Goal: Task Accomplishment & Management: Manage account settings

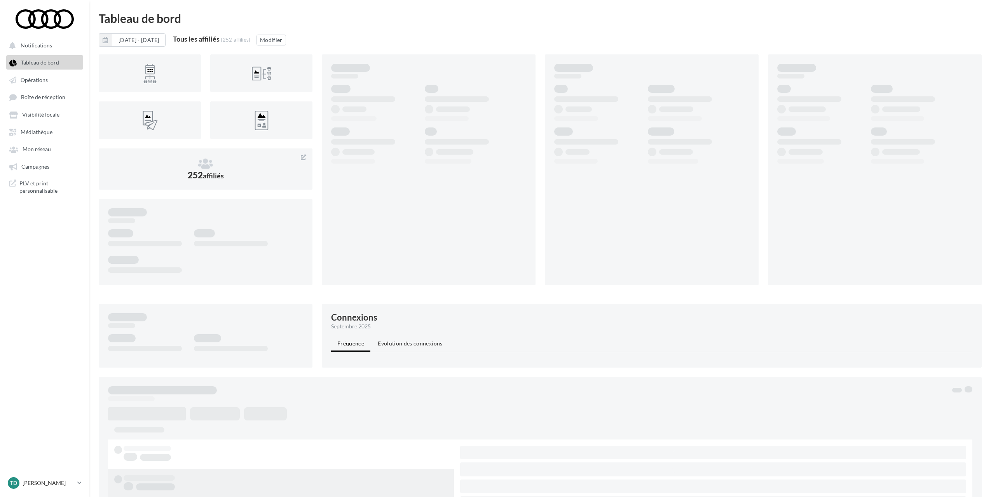
click at [51, 314] on nav "Notifications Tableau de bord Opérations Boîte de réception" at bounding box center [44, 248] width 89 height 497
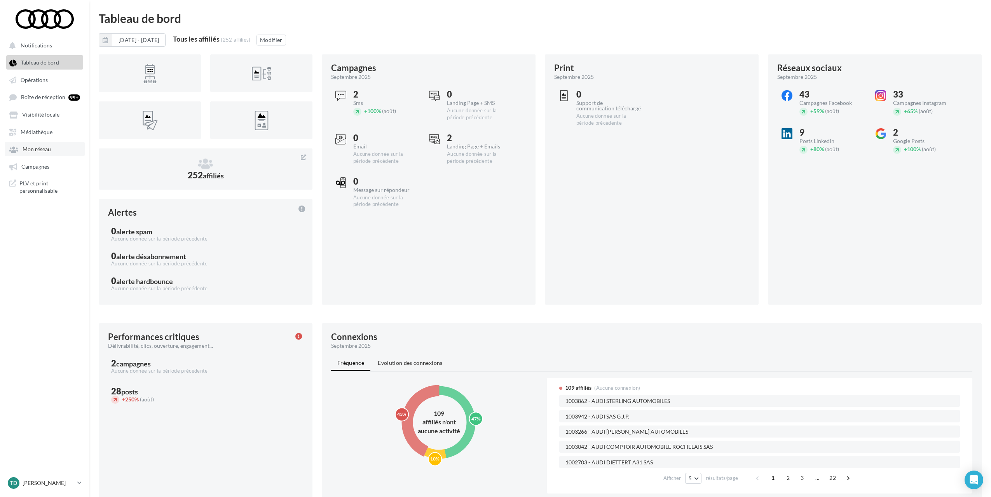
click at [35, 150] on span "Mon réseau" at bounding box center [37, 149] width 28 height 7
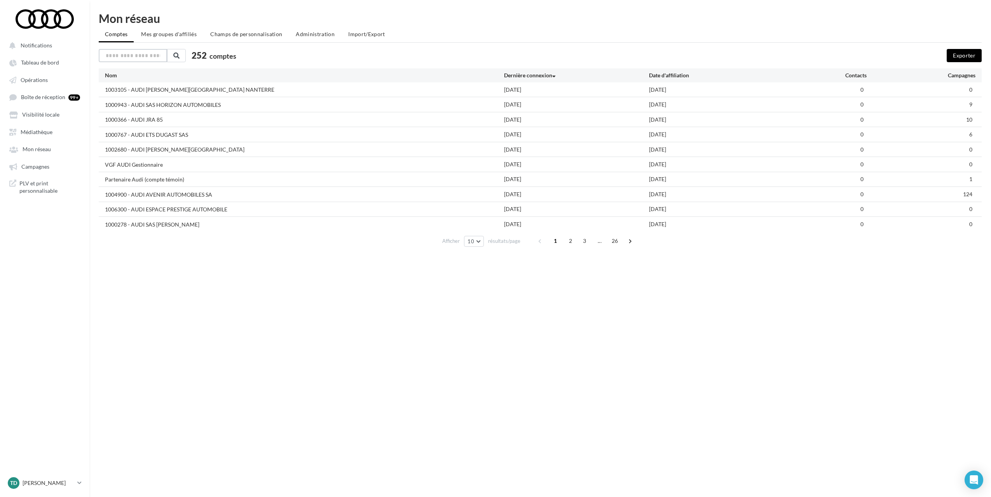
drag, startPoint x: 140, startPoint y: 55, endPoint x: 149, endPoint y: 53, distance: 9.1
click at [149, 53] on input "text" at bounding box center [133, 55] width 68 height 13
type input "*"
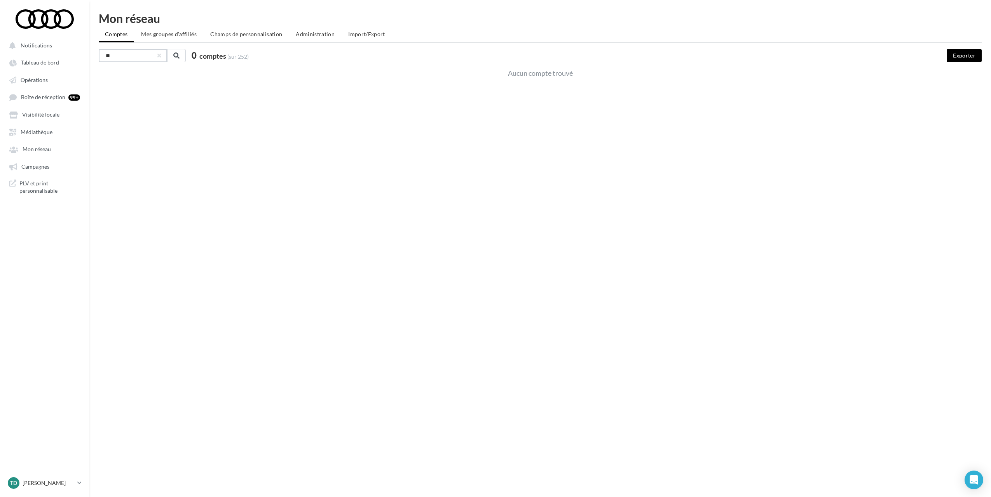
type input "*"
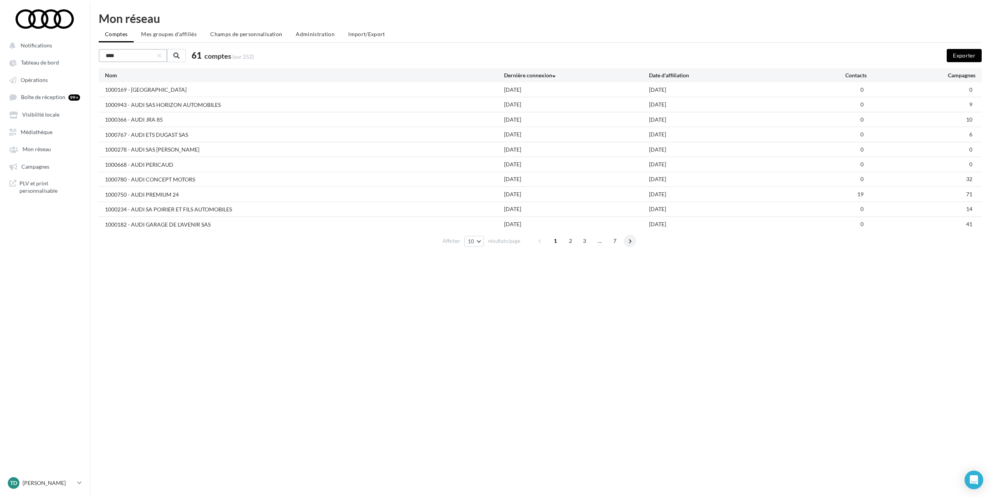
type input "****"
click at [627, 243] on span at bounding box center [630, 241] width 12 height 12
click at [627, 243] on span "7" at bounding box center [622, 241] width 12 height 12
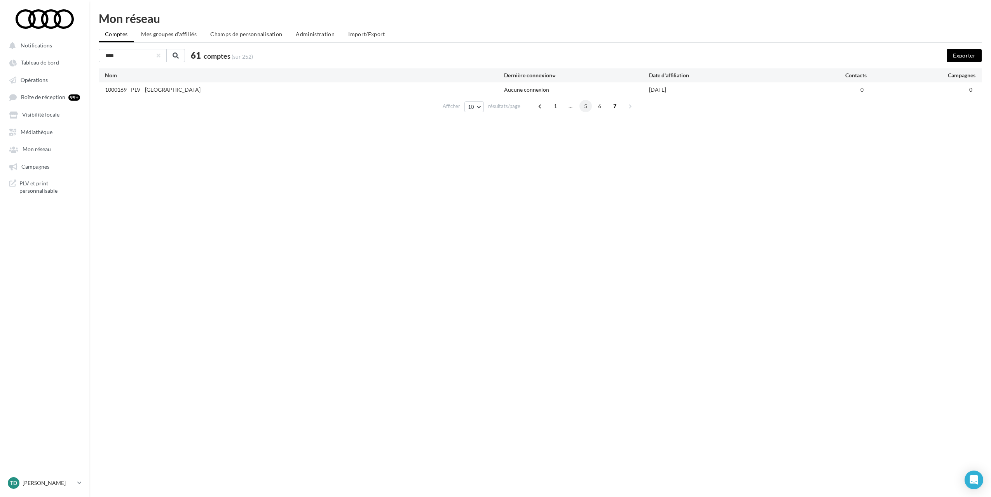
click at [588, 105] on span "5" at bounding box center [586, 106] width 12 height 12
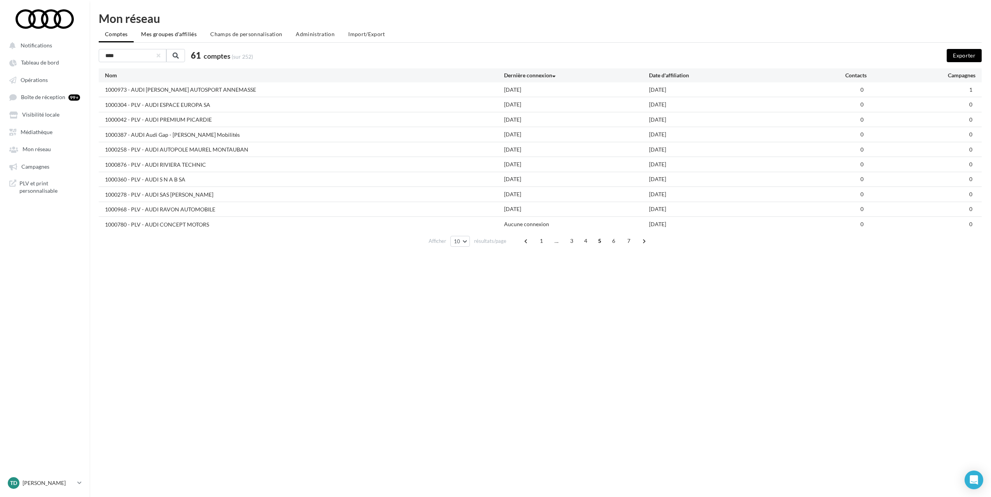
click at [163, 33] on span "Mes groupes d'affiliés" at bounding box center [169, 34] width 56 height 7
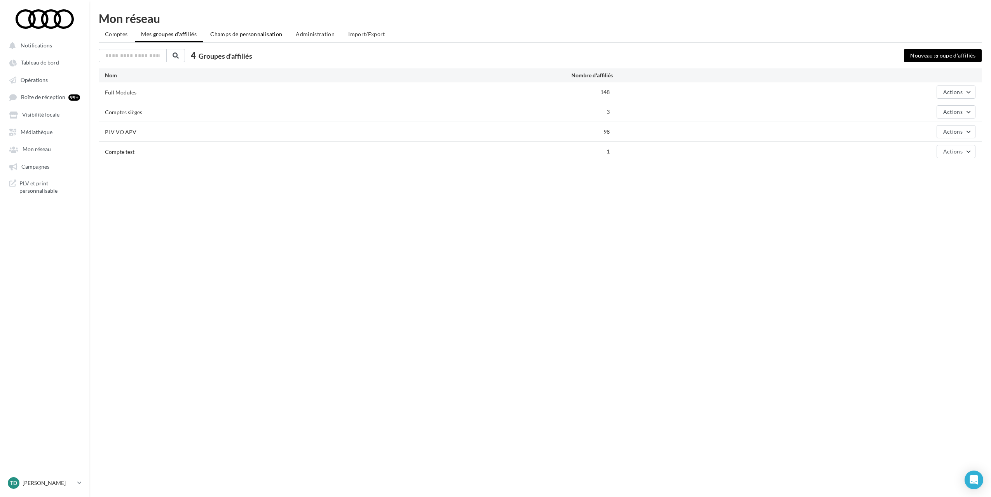
click at [247, 37] on span "Champs de personnalisation" at bounding box center [246, 34] width 72 height 7
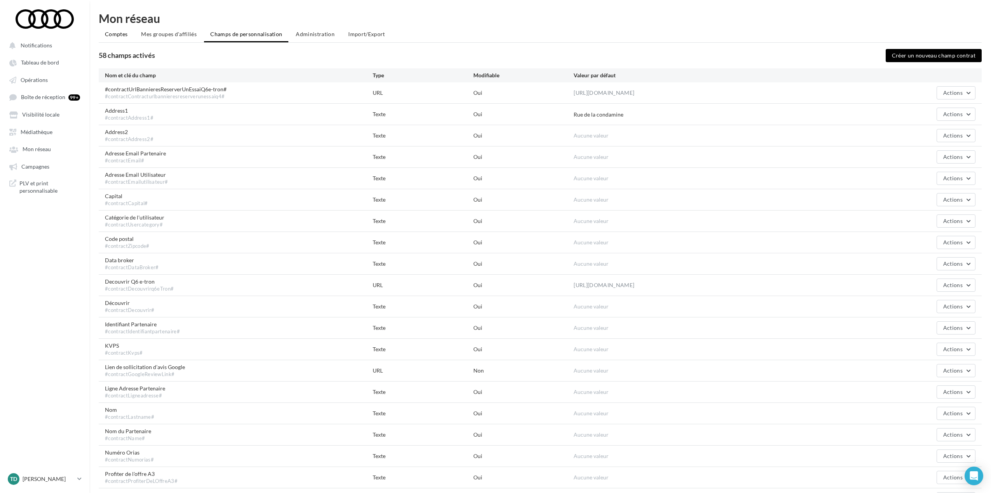
click at [116, 34] on span "Comptes" at bounding box center [116, 34] width 23 height 7
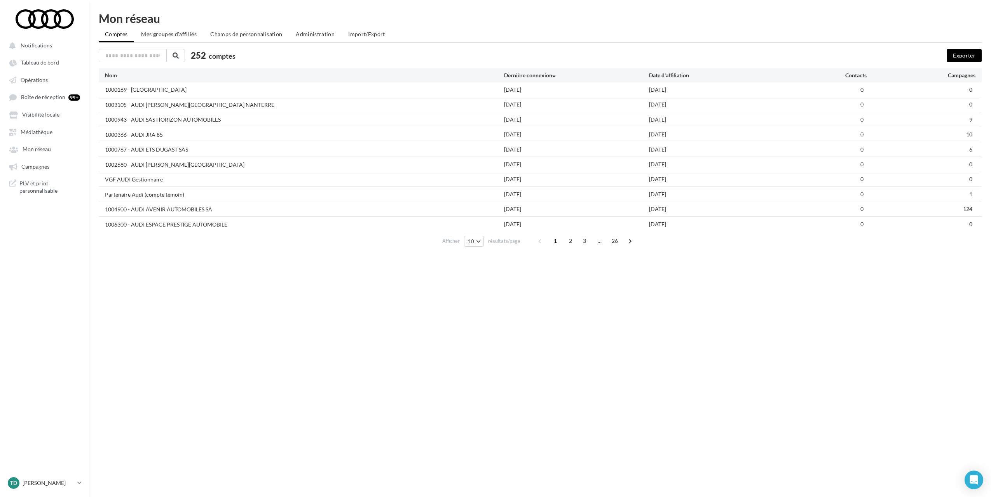
click at [165, 91] on div "1000169 - [GEOGRAPHIC_DATA]" at bounding box center [146, 90] width 82 height 8
click at [133, 90] on div "1000169 - [GEOGRAPHIC_DATA]" at bounding box center [146, 90] width 82 height 8
click at [195, 91] on div "1000169 - [GEOGRAPHIC_DATA]" at bounding box center [304, 90] width 399 height 8
click at [329, 36] on span "Administration" at bounding box center [315, 34] width 39 height 7
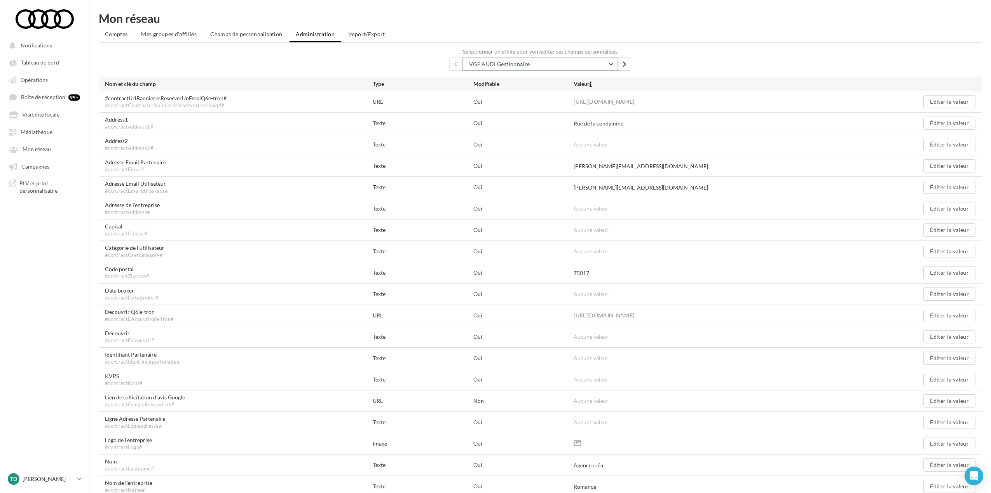
click at [587, 65] on button "VGF AUDI Gestionnaire" at bounding box center [541, 64] width 156 height 13
click at [524, 107] on span "1003005 - AUDI SARL ODICEE SAINT VICTORET" at bounding box center [534, 110] width 119 height 7
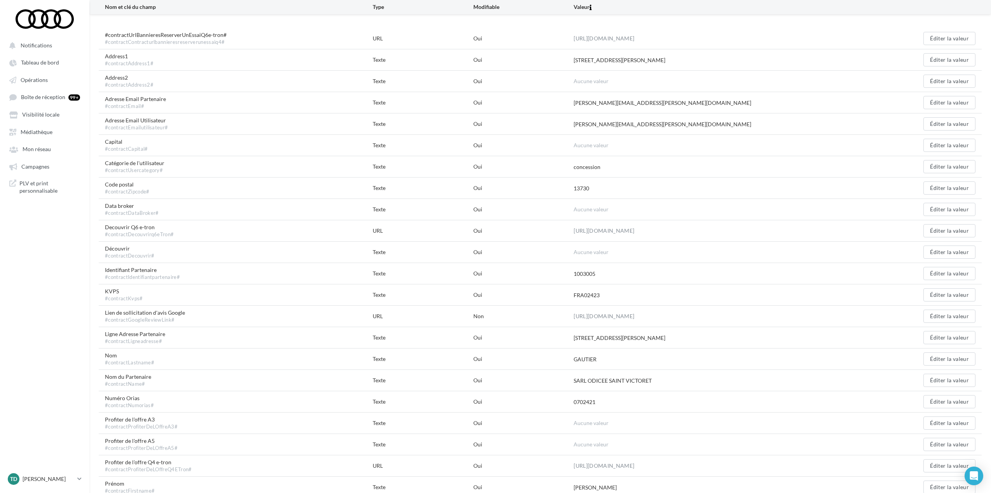
scroll to position [64, 0]
drag, startPoint x: 710, startPoint y: 346, endPoint x: 563, endPoint y: 348, distance: 147.8
click at [563, 348] on div "Ligne Adresse Partenaire #contractLigneadresse# Texte Oui [STREET_ADDRESS][PERS…" at bounding box center [540, 337] width 883 height 21
copy div "[STREET_ADDRESS][PERSON_NAME]"
click at [563, 341] on div "Oui" at bounding box center [524, 337] width 100 height 8
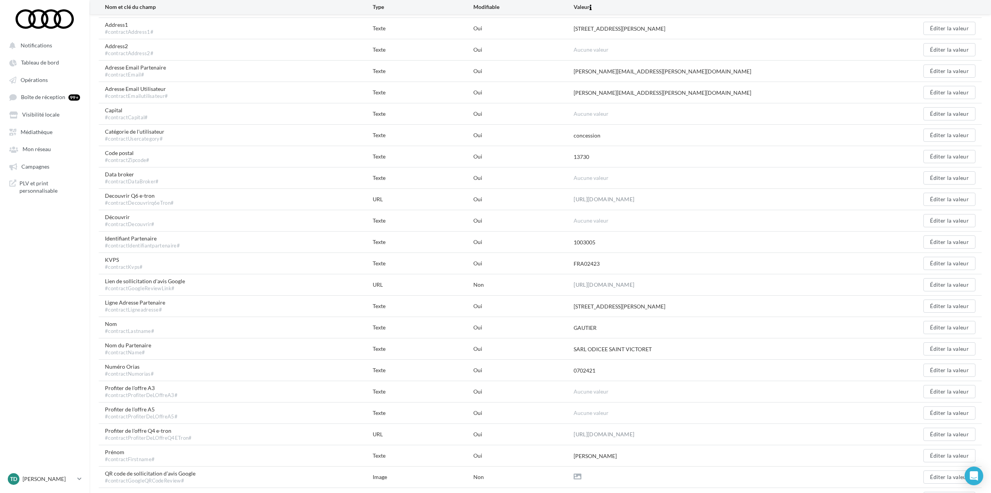
scroll to position [96, 0]
drag, startPoint x: 708, startPoint y: 310, endPoint x: 552, endPoint y: 316, distance: 156.0
click at [552, 316] on div "Ligne Adresse Partenaire #contractLigneadresse# Texte Oui [STREET_ADDRESS][PERS…" at bounding box center [540, 305] width 883 height 21
click at [587, 263] on div "KVPS #contractKvps# Texte Oui FRA02423 Éditer la valeur" at bounding box center [540, 262] width 883 height 21
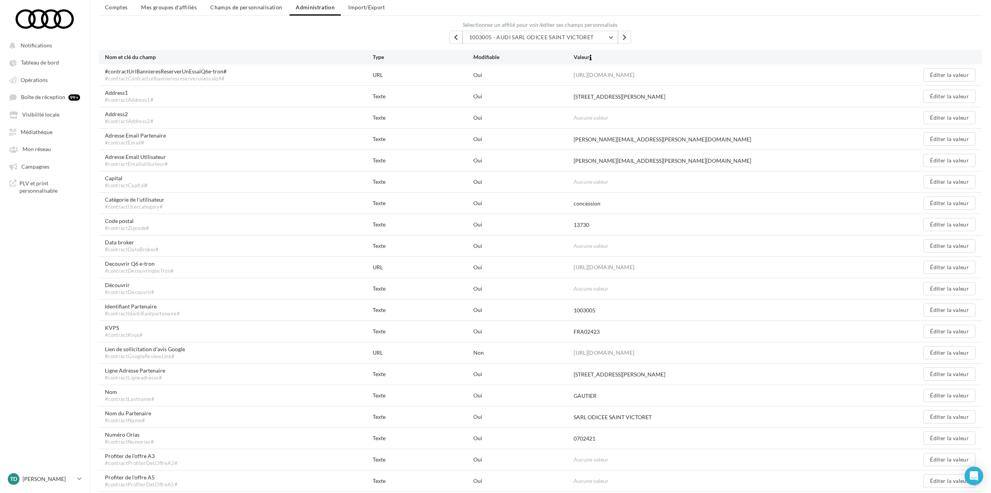
scroll to position [0, 0]
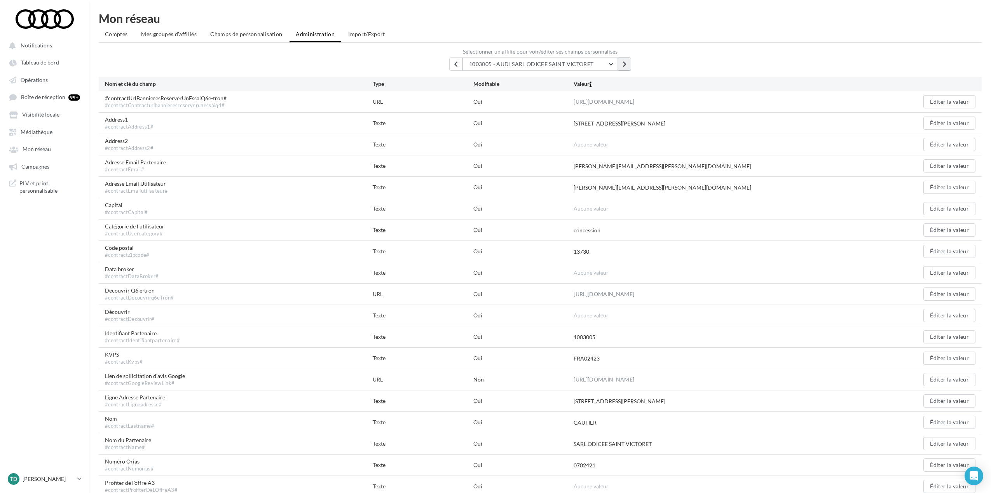
click at [625, 65] on icon at bounding box center [625, 64] width 4 height 6
click at [455, 63] on icon at bounding box center [456, 64] width 4 height 6
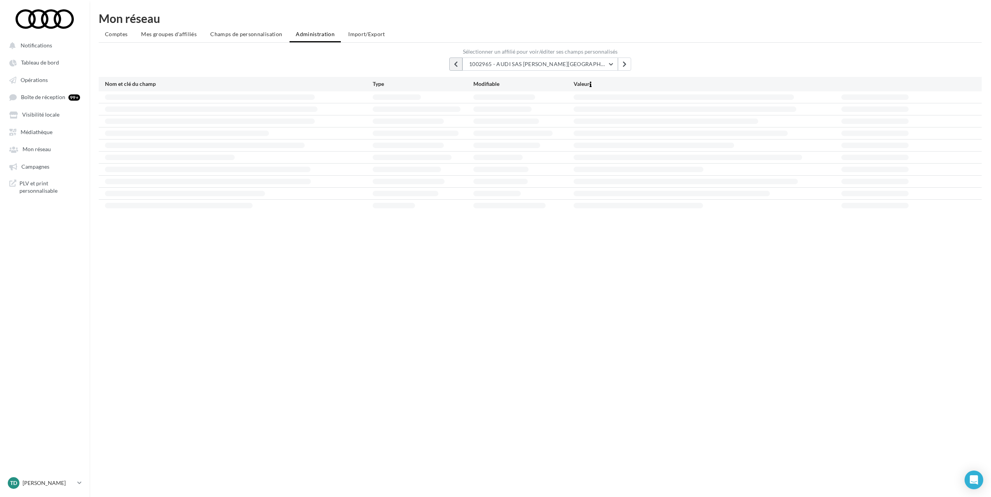
click at [455, 63] on icon at bounding box center [456, 64] width 4 height 6
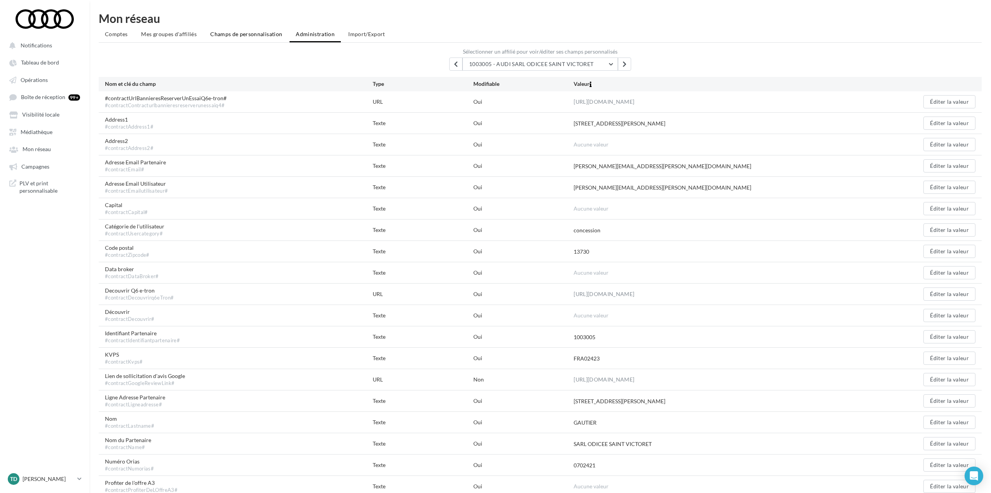
click at [261, 34] on span "Champs de personnalisation" at bounding box center [246, 34] width 72 height 7
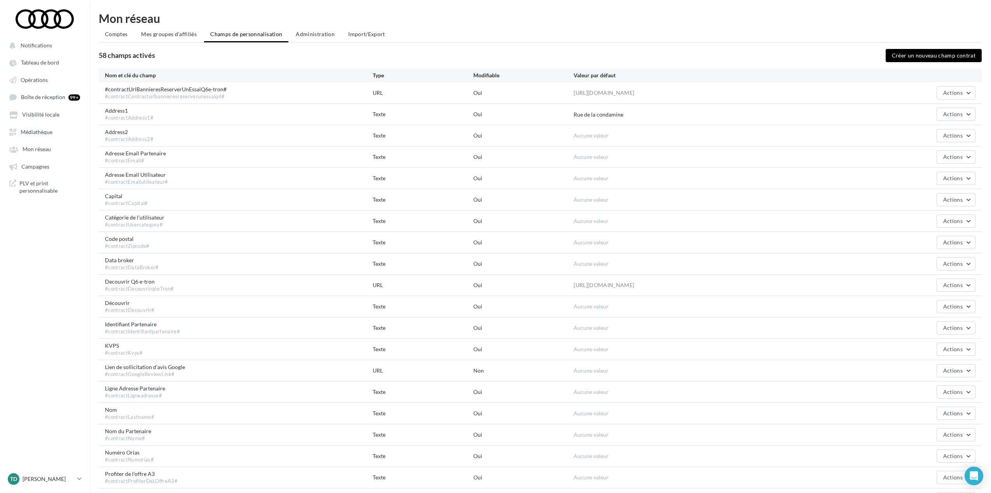
click at [741, 53] on div "58 champs activés" at bounding box center [432, 56] width 667 height 8
click at [312, 37] on li "Administration" at bounding box center [315, 34] width 51 height 14
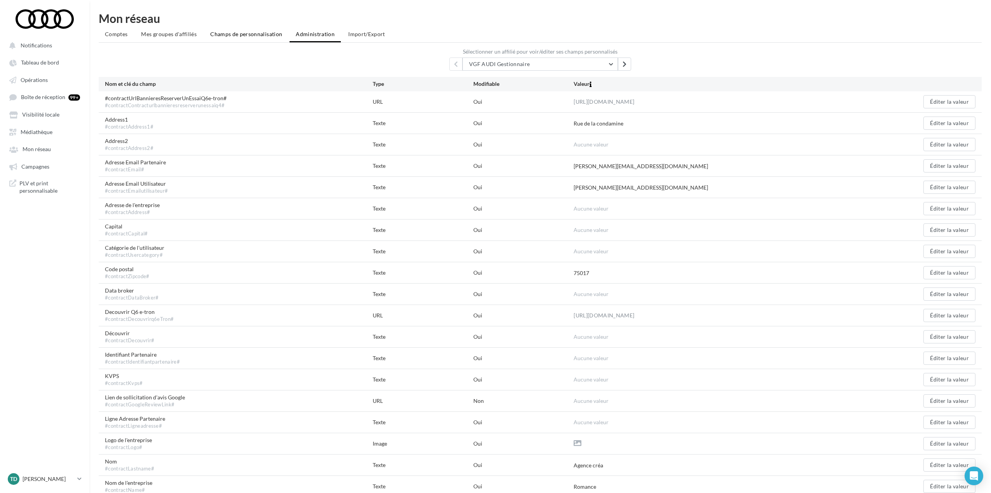
click at [245, 33] on span "Champs de personnalisation" at bounding box center [246, 34] width 72 height 7
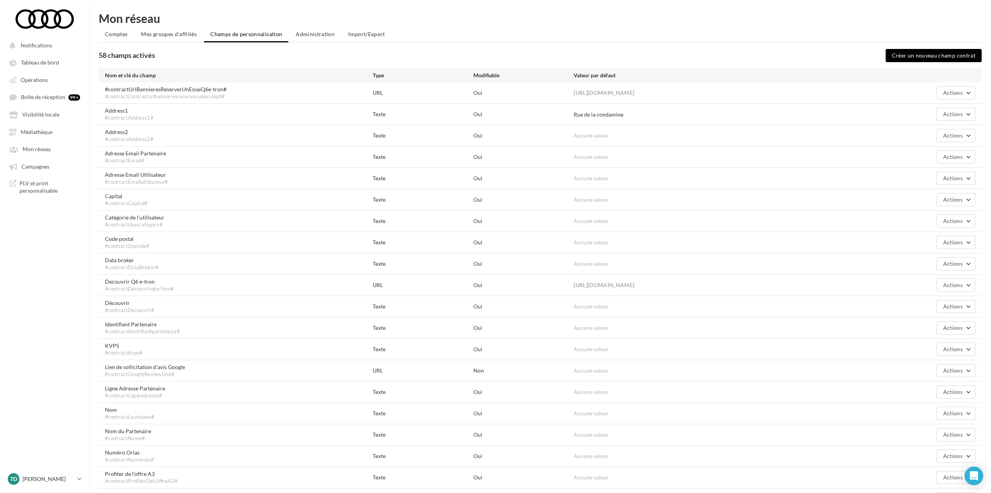
click at [308, 40] on li "Administration" at bounding box center [315, 34] width 51 height 14
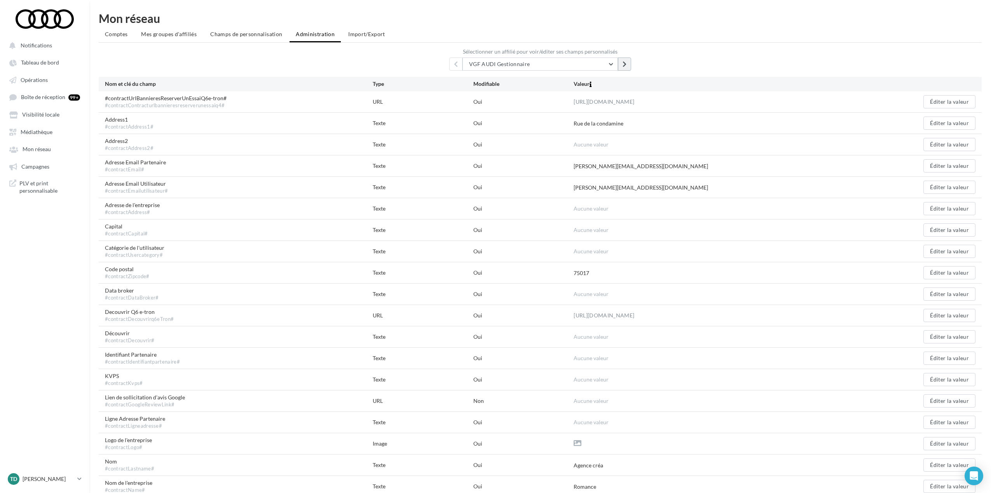
click at [627, 64] on button at bounding box center [624, 64] width 13 height 13
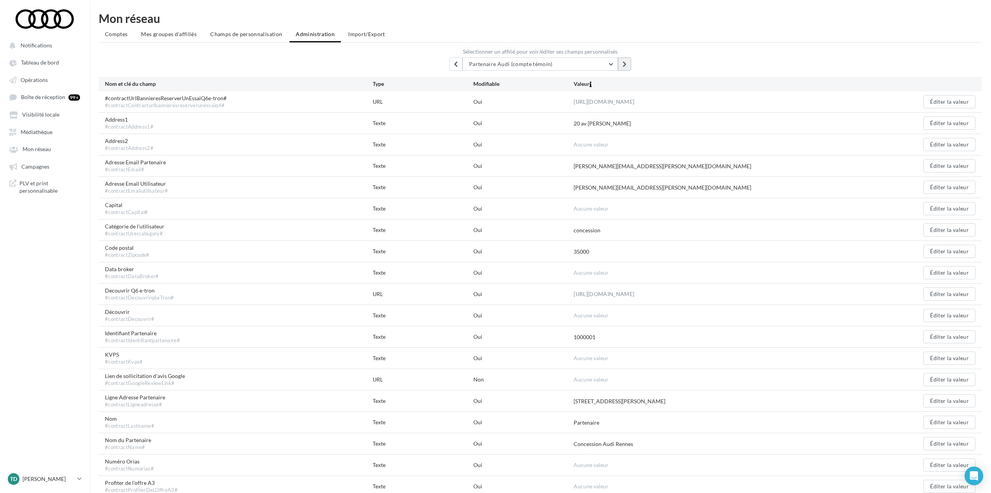
click at [627, 64] on button at bounding box center [624, 64] width 13 height 13
click at [457, 63] on icon at bounding box center [456, 64] width 4 height 6
click at [610, 65] on button "Partenaire Audi (compte témoin)" at bounding box center [541, 64] width 156 height 13
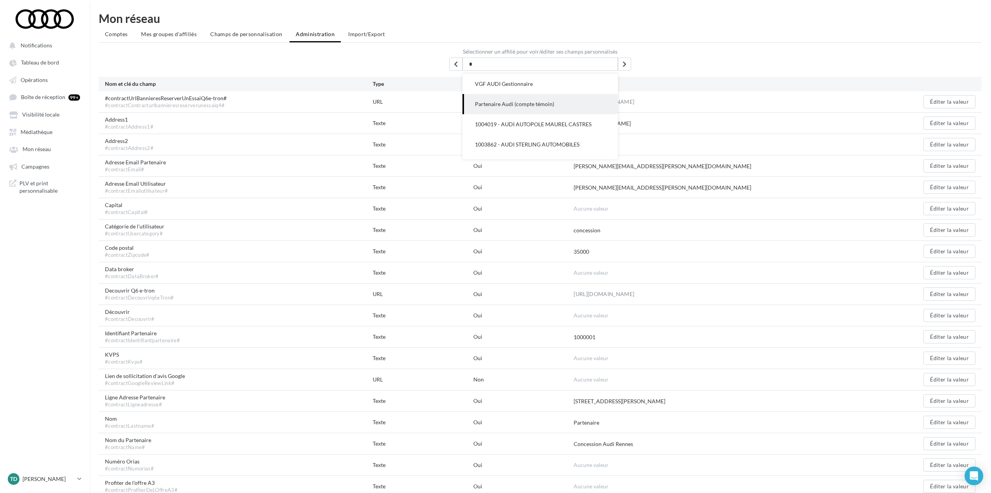
click at [610, 65] on input "*" at bounding box center [541, 64] width 156 height 13
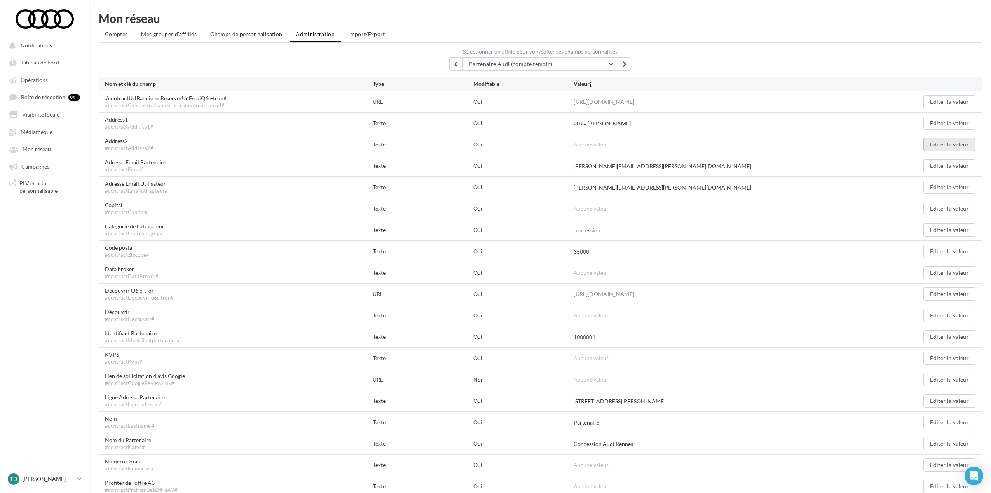
click at [947, 148] on button "Éditer la valeur" at bounding box center [950, 144] width 52 height 13
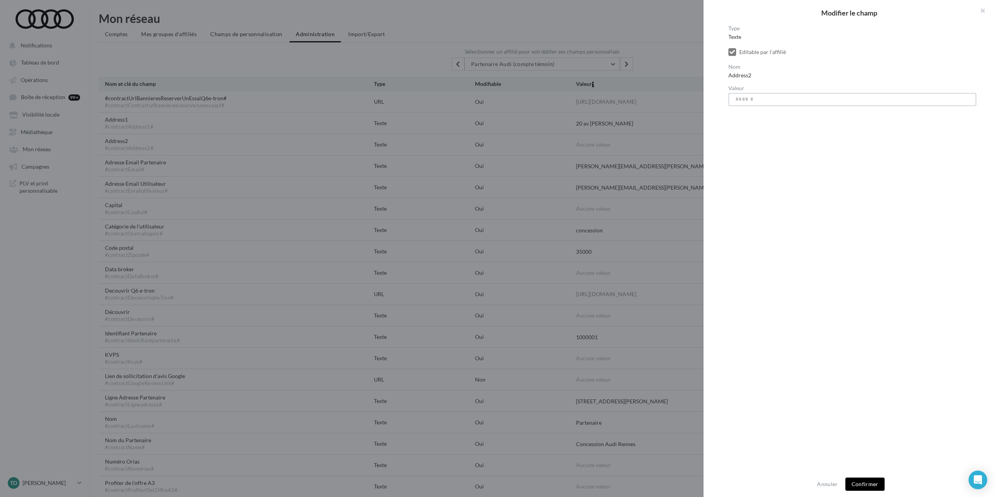
click at [778, 98] on input "Valeur" at bounding box center [853, 99] width 248 height 13
type input "****"
click at [860, 482] on button "Confirmer" at bounding box center [865, 484] width 39 height 13
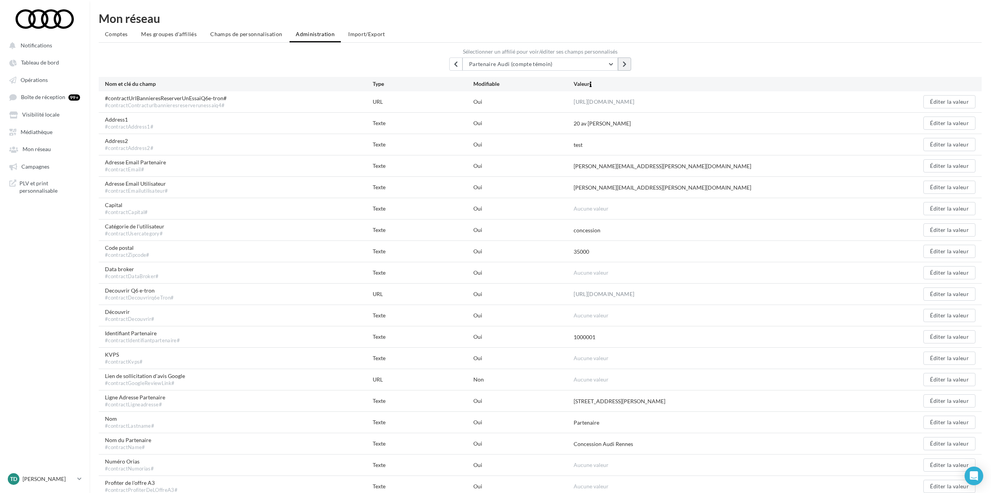
click at [626, 63] on icon at bounding box center [625, 64] width 4 height 6
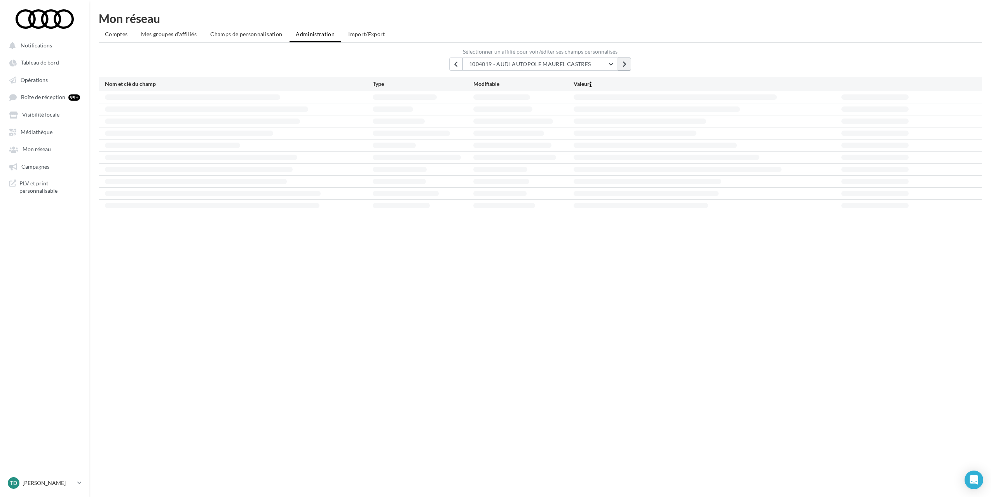
click at [627, 65] on button at bounding box center [624, 64] width 13 height 13
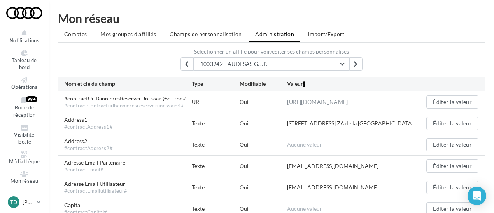
click at [416, 51] on label "Sélectionner un affilié pour voir/éditer ses champs personnalisés" at bounding box center [271, 51] width 427 height 5
